Goal: Information Seeking & Learning: Learn about a topic

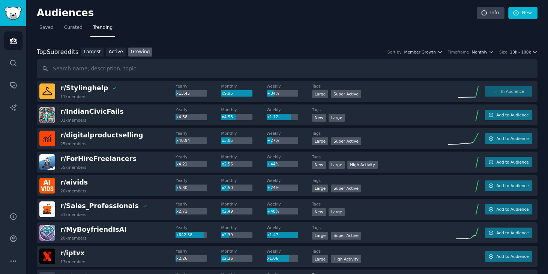
click at [475, 49] on span "Monthly" at bounding box center [479, 51] width 16 height 5
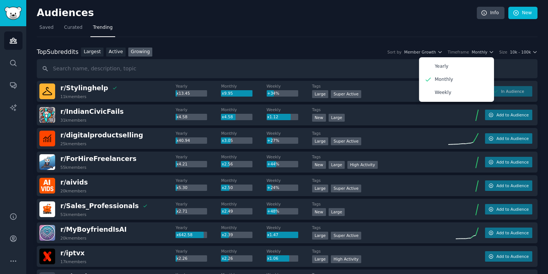
click at [8, 10] on img "Sidebar" at bounding box center [12, 13] width 17 height 13
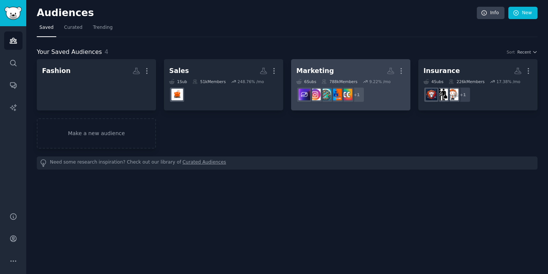
click at [325, 65] on h2 "Marketing More" at bounding box center [350, 70] width 109 height 13
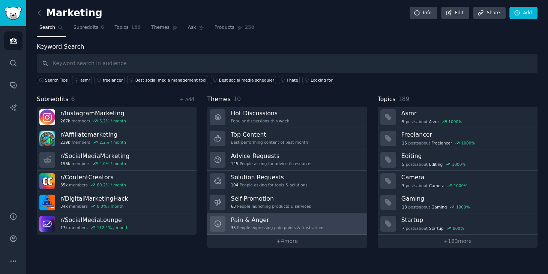
click at [243, 226] on div "35 People expressing pain points & frustrations" at bounding box center [277, 227] width 93 height 5
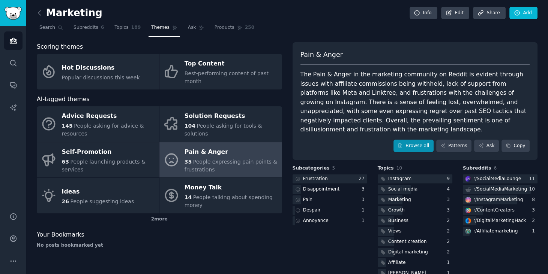
click at [416, 140] on link "Browse all" at bounding box center [413, 146] width 40 height 13
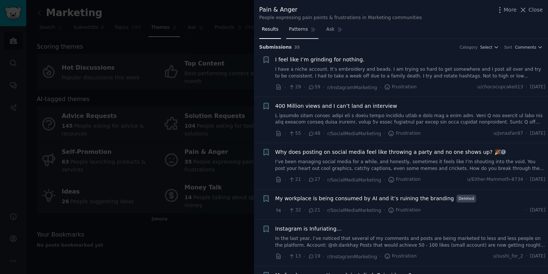
click at [300, 30] on span "Patterns" at bounding box center [298, 29] width 19 height 7
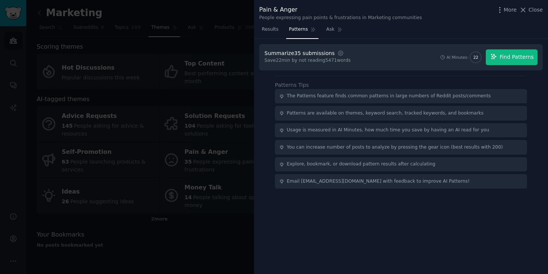
click at [515, 55] on span "Find Patterns" at bounding box center [516, 57] width 34 height 8
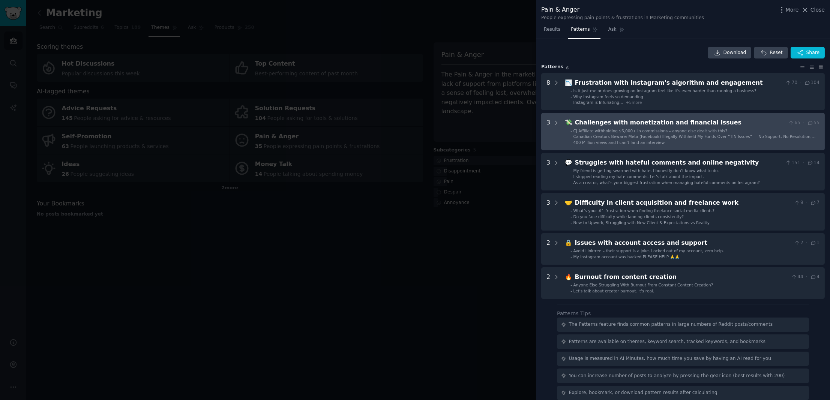
click at [547, 132] on ul "- CJ Affiliate withholding $6,000+ in commissions – anyone else dealt with this…" at bounding box center [692, 136] width 254 height 17
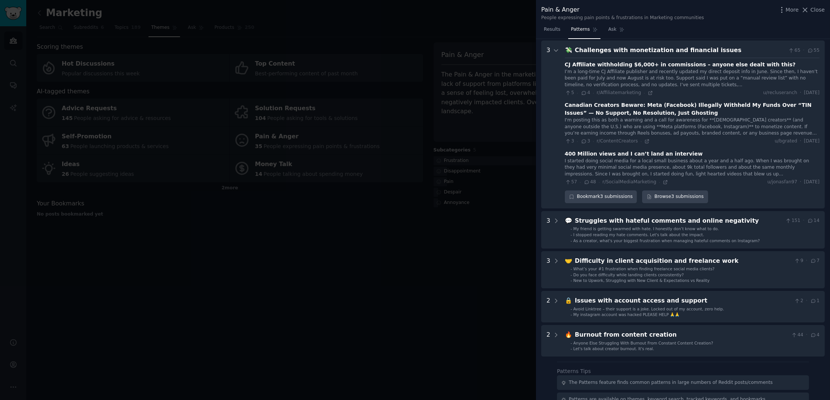
scroll to position [74, 0]
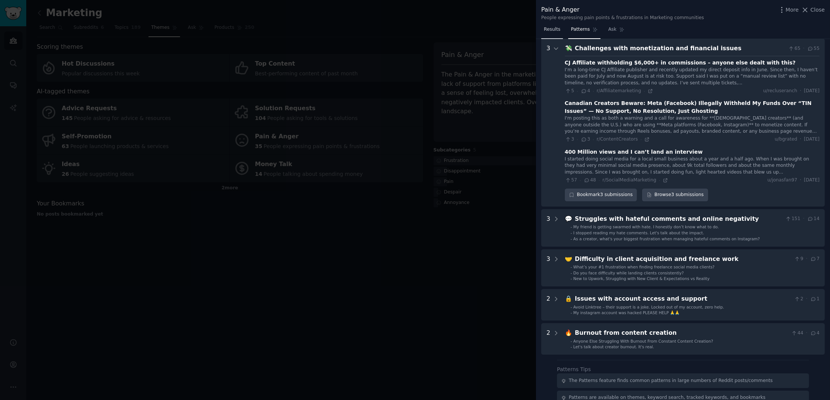
click at [542, 29] on link "Results" at bounding box center [552, 31] width 22 height 15
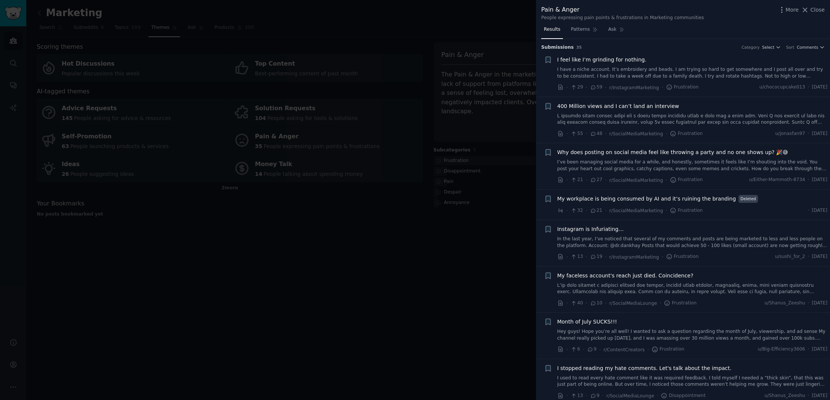
click at [547, 111] on div "400 Million views and I can’t land an interview" at bounding box center [692, 114] width 270 height 24
click at [547, 113] on link at bounding box center [692, 119] width 270 height 13
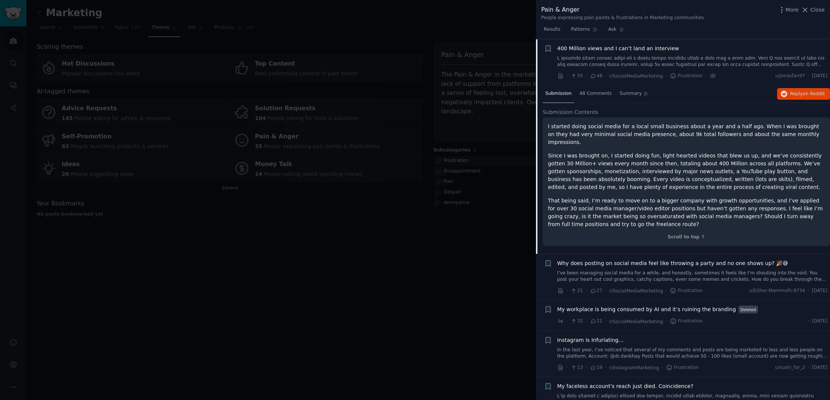
scroll to position [131, 0]
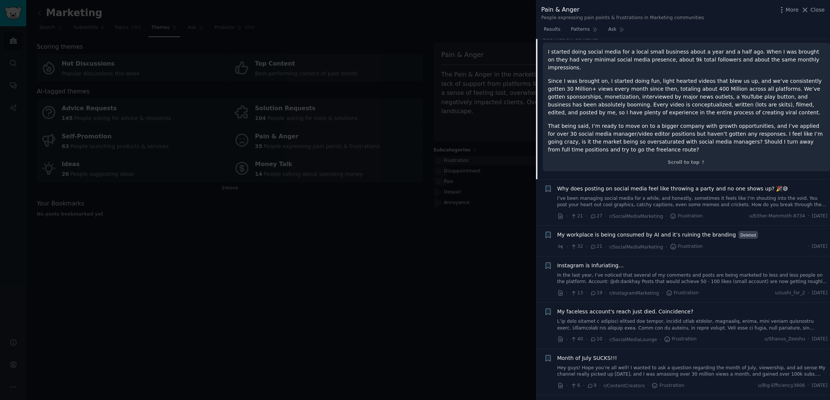
click at [547, 262] on div "Instagram is Infuriating… In the last year, I’ve noticed that several of my com…" at bounding box center [692, 274] width 270 height 24
click at [547, 272] on link "In the last year, I’ve noticed that several of my comments and posts are being …" at bounding box center [692, 278] width 270 height 13
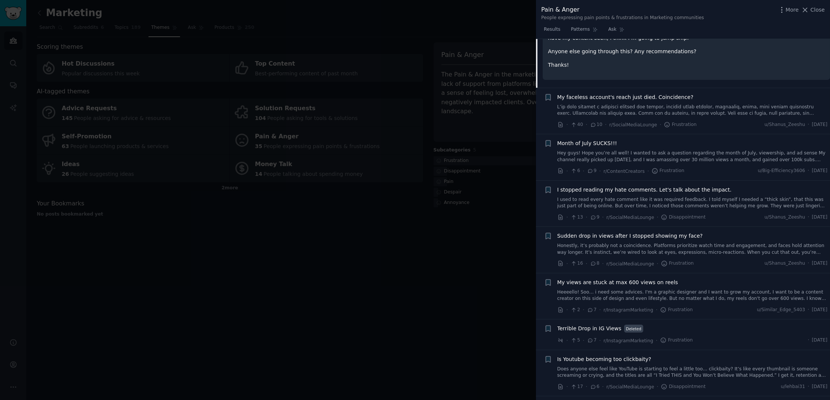
scroll to position [467, 0]
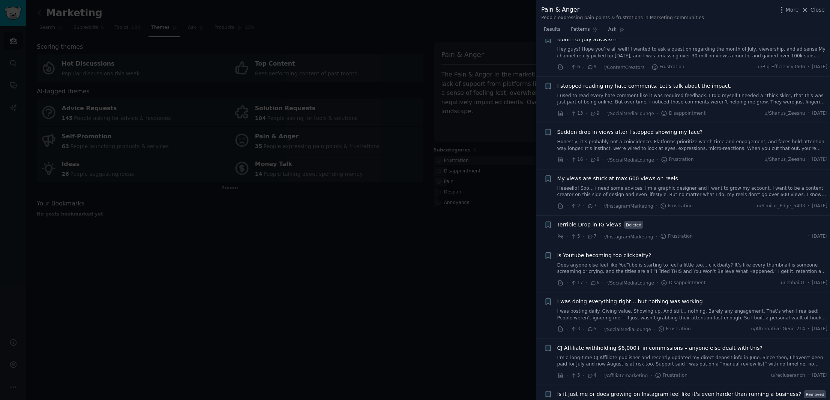
click at [547, 185] on link "Heeeello! Soo… i need some advices. I'm a graphic designer and I want to grow m…" at bounding box center [692, 191] width 270 height 13
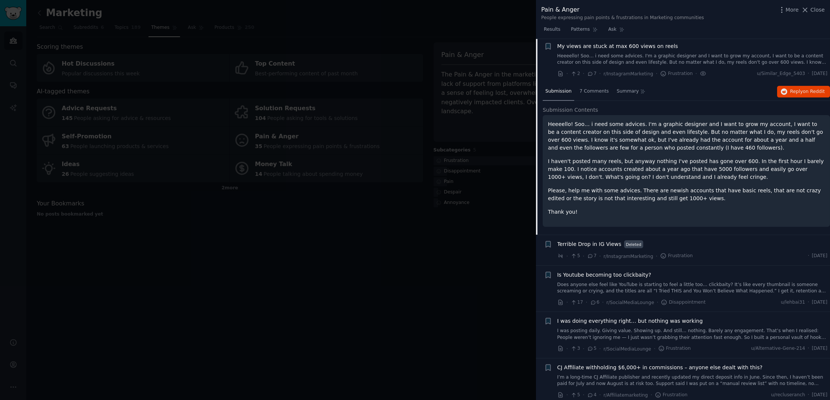
scroll to position [411, 0]
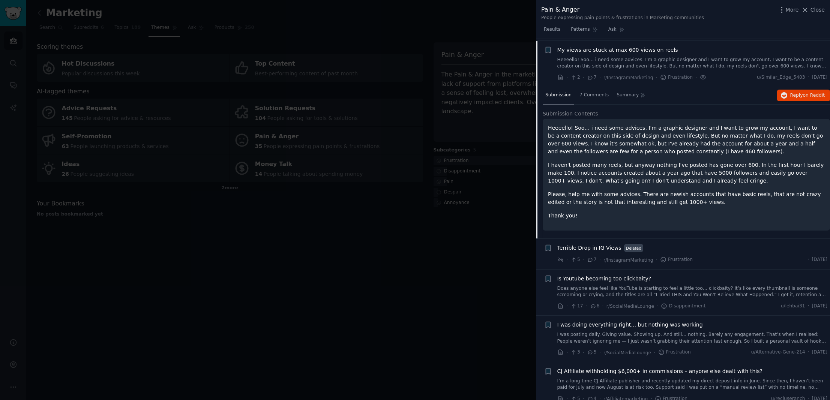
click at [211, 81] on div at bounding box center [415, 200] width 830 height 400
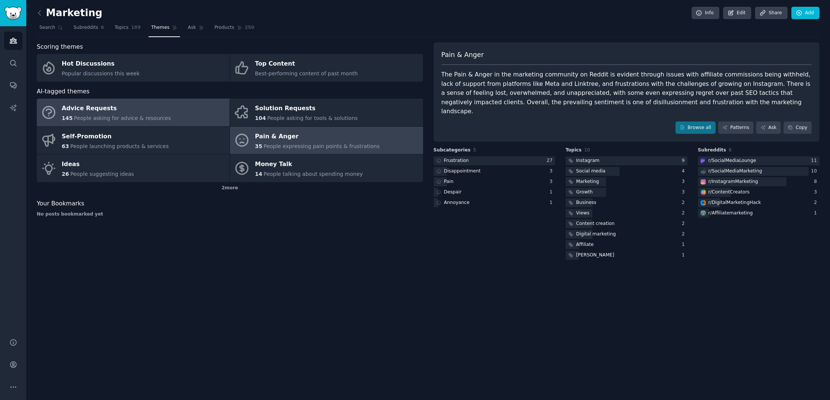
click at [108, 112] on div "Advice Requests" at bounding box center [116, 109] width 109 height 12
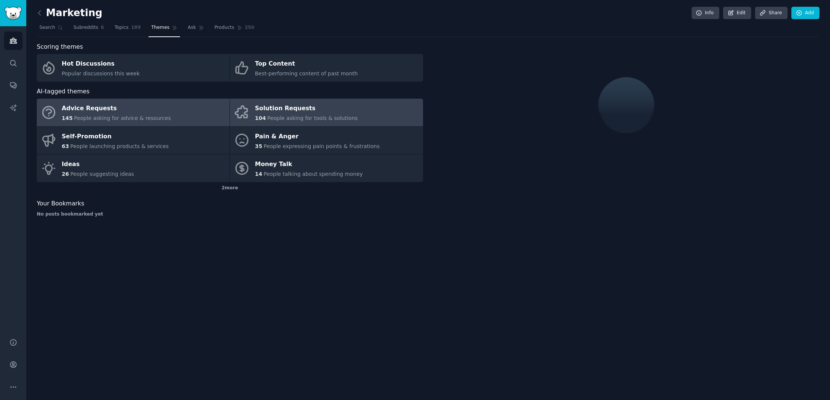
click at [280, 110] on div "Solution Requests" at bounding box center [306, 109] width 103 height 12
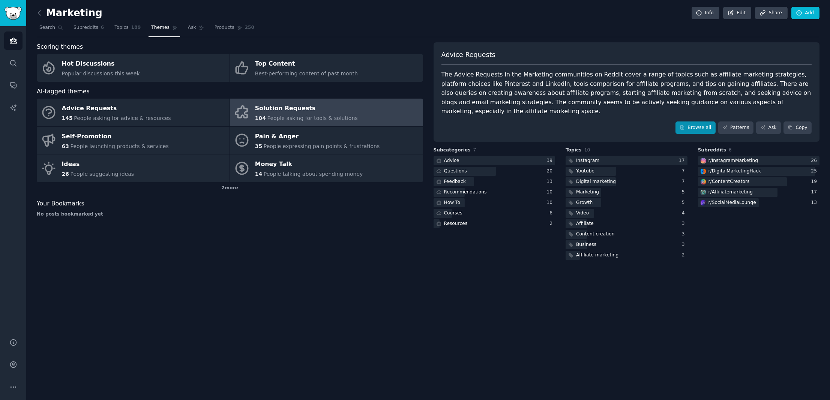
click at [547, 121] on link "Browse all" at bounding box center [695, 127] width 40 height 13
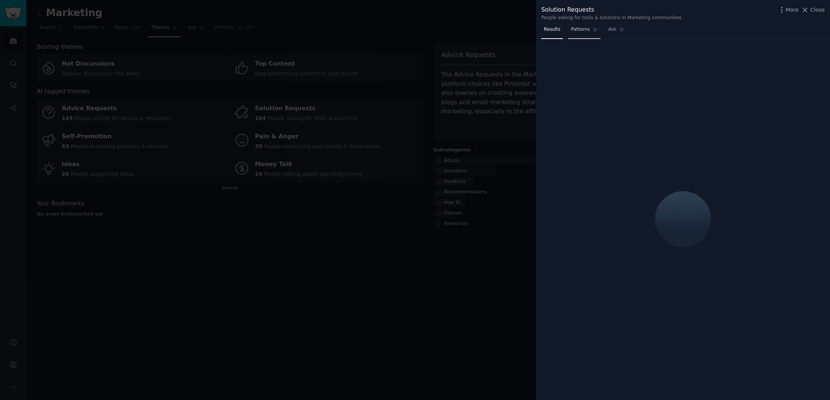
click at [547, 31] on span "Patterns" at bounding box center [580, 29] width 19 height 7
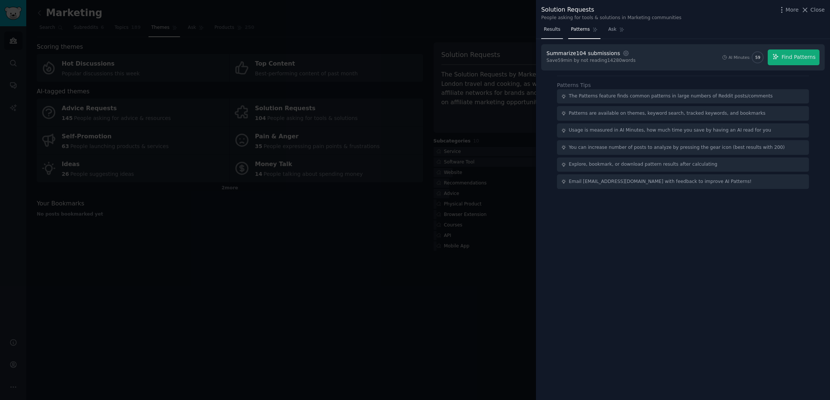
click at [547, 29] on span "Results" at bounding box center [552, 29] width 16 height 7
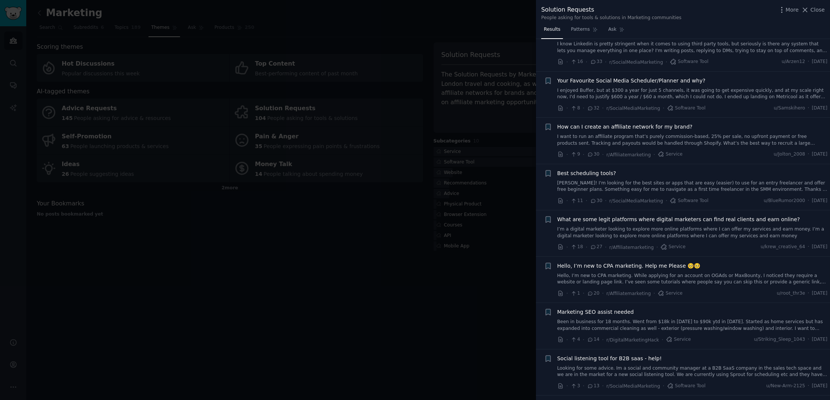
scroll to position [120, 0]
click at [547, 139] on link "I want to run an affiliate program that’s purely commission-based, 25% per sale…" at bounding box center [692, 138] width 270 height 13
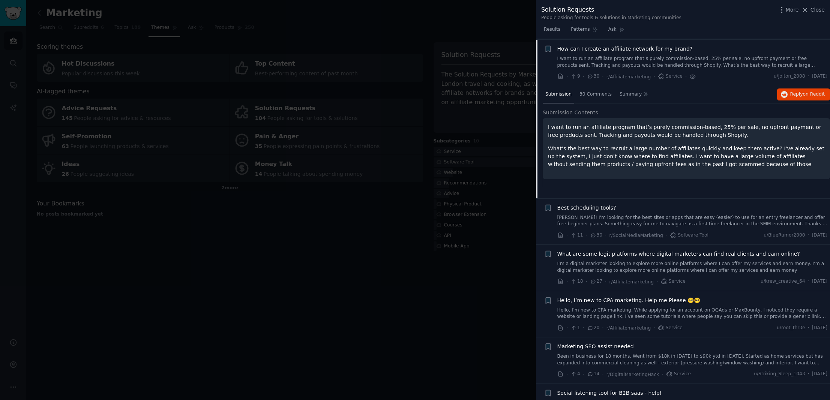
scroll to position [368, 0]
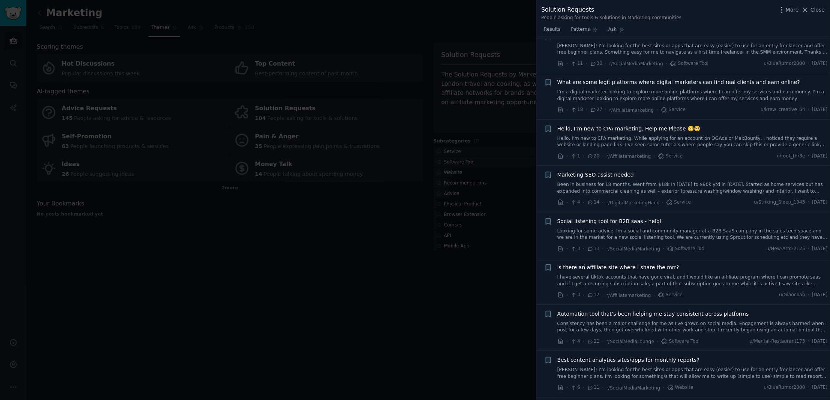
click at [192, 60] on div at bounding box center [415, 200] width 830 height 400
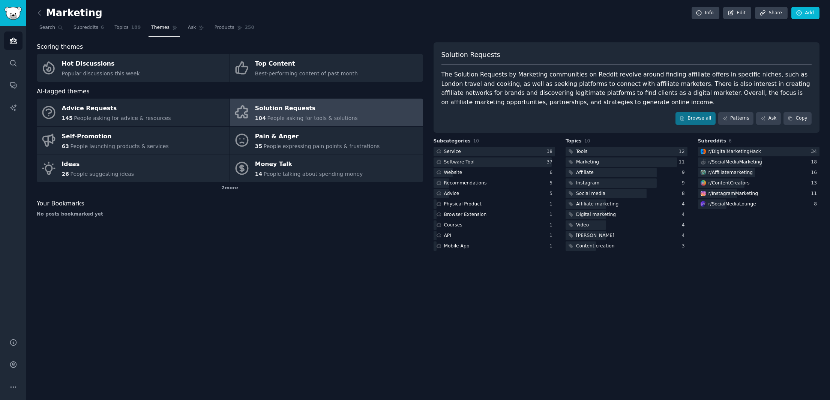
click at [77, 11] on h2 "Marketing" at bounding box center [70, 13] width 66 height 12
click at [31, 10] on div "Marketing Info Edit Share Add Search Subreddits 6 Topics 189 Themes Ask Product…" at bounding box center [427, 200] width 803 height 400
click at [37, 12] on icon at bounding box center [40, 13] width 8 height 8
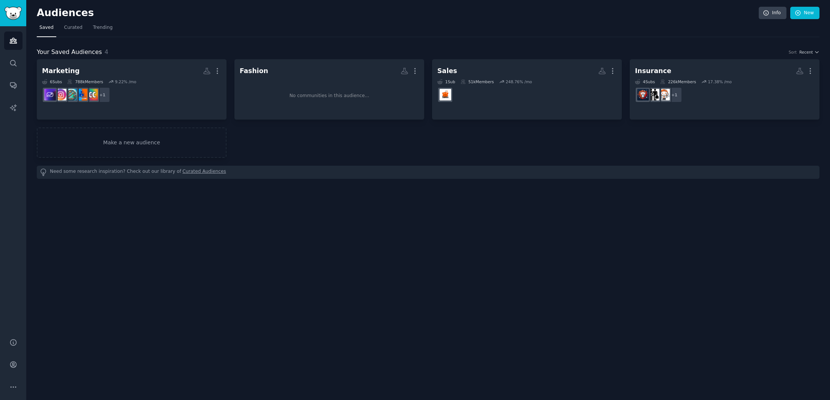
click at [12, 11] on img "Sidebar" at bounding box center [12, 13] width 17 height 13
